Goal: Information Seeking & Learning: Learn about a topic

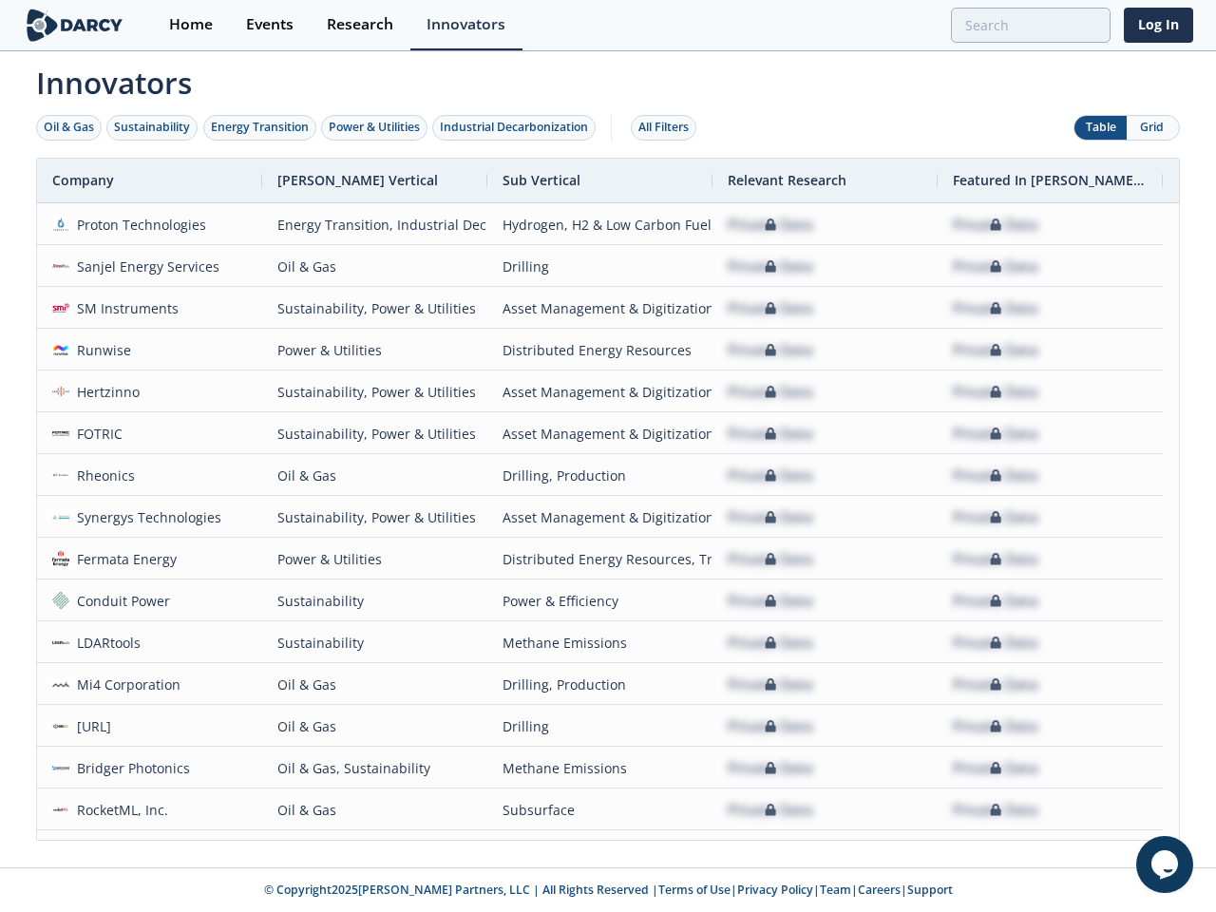
click at [69, 127] on div "Oil & Gas" at bounding box center [69, 127] width 50 height 17
click at [153, 127] on div "Sustainability" at bounding box center [152, 127] width 76 height 17
click at [260, 127] on div "Energy Transition" at bounding box center [260, 127] width 98 height 17
click at [376, 127] on div "Power & Utilities" at bounding box center [374, 127] width 91 height 17
click at [518, 127] on div "Industrial Decarbonization" at bounding box center [514, 127] width 148 height 17
